Goal: Find specific page/section: Find specific page/section

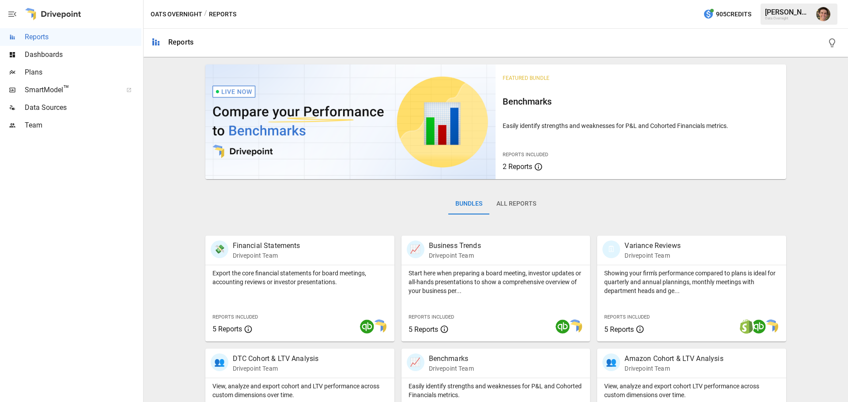
click at [94, 58] on span "Dashboards" at bounding box center [83, 54] width 117 height 11
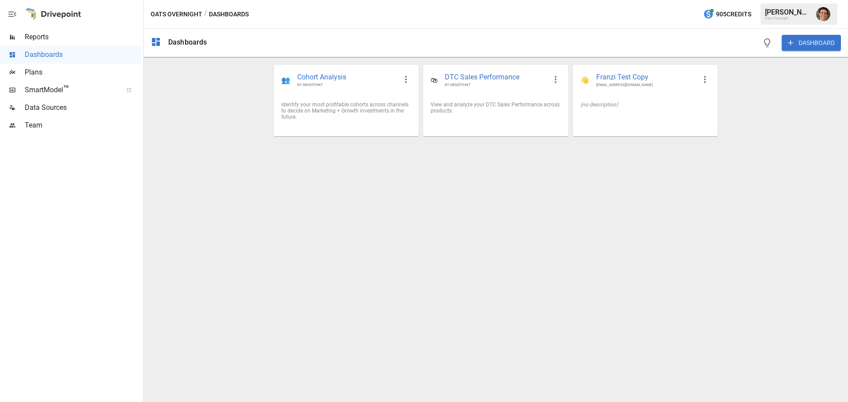
click at [81, 73] on span "Plans" at bounding box center [83, 72] width 117 height 11
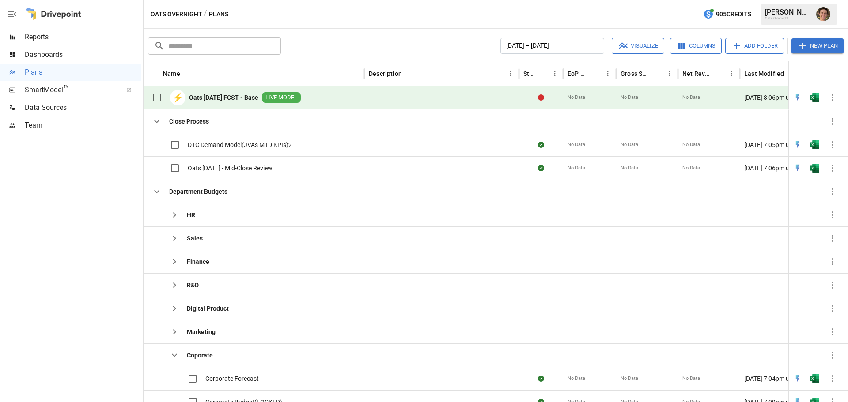
click at [226, 100] on b "Oats [DATE] FCST - Base" at bounding box center [223, 97] width 69 height 9
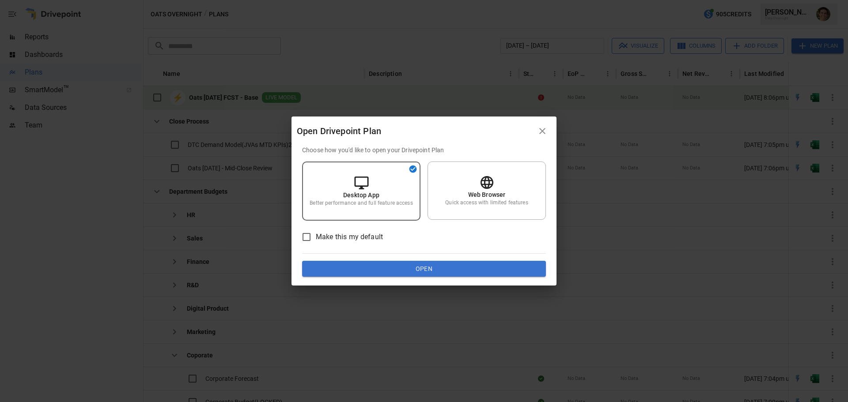
click at [435, 268] on button "Open" at bounding box center [424, 269] width 244 height 16
